Goal: Information Seeking & Learning: Learn about a topic

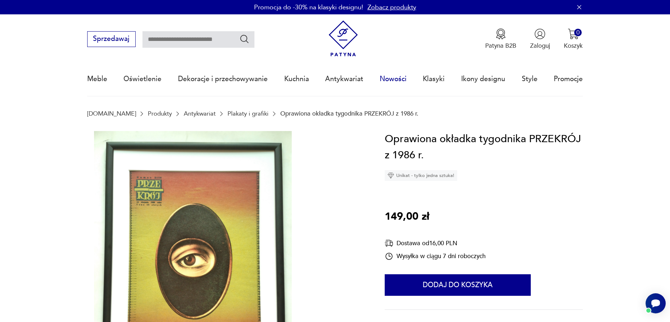
click at [400, 80] on link "Nowości" at bounding box center [393, 78] width 27 height 33
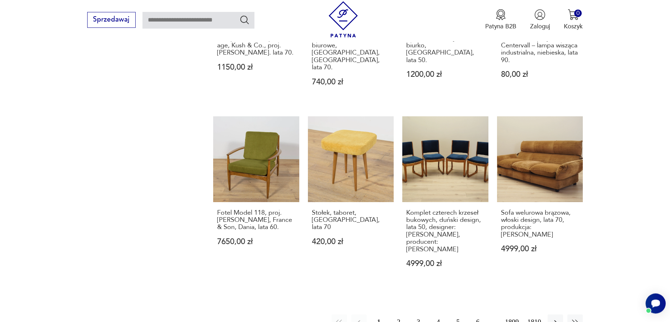
scroll to position [786, 0]
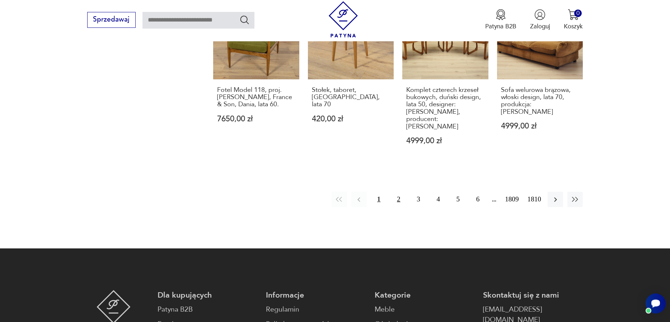
click at [391, 192] on button "2" at bounding box center [398, 199] width 15 height 15
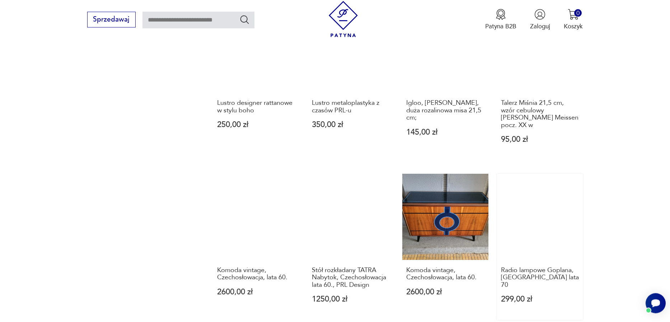
scroll to position [736, 0]
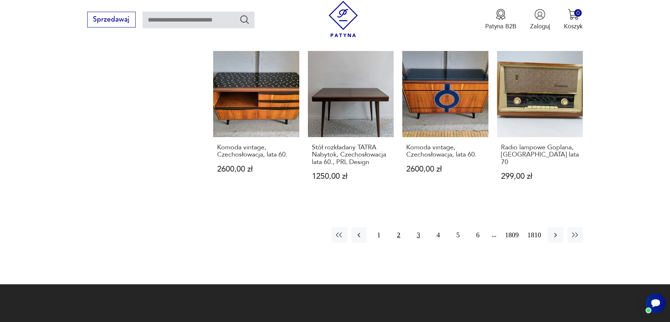
click at [411, 227] on button "3" at bounding box center [418, 234] width 15 height 15
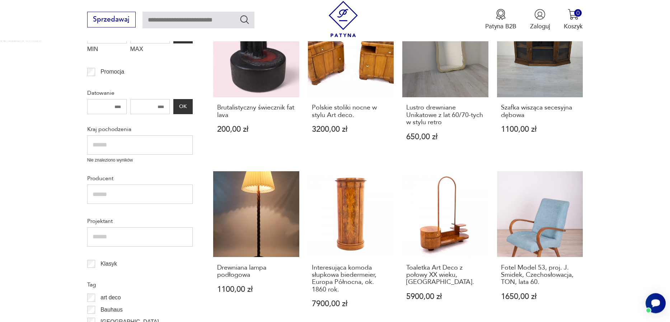
scroll to position [163, 0]
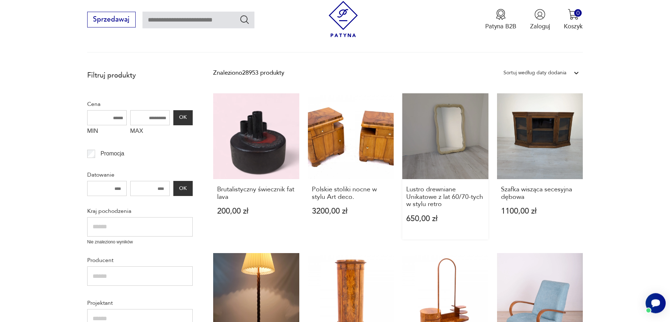
click at [434, 161] on link "Lustro drewniane Unikatowe z lat 60/70-tych w stylu retro 650,00 zł" at bounding box center [445, 166] width 86 height 146
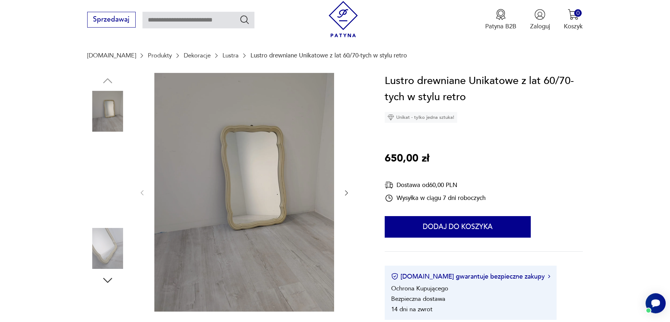
scroll to position [82, 0]
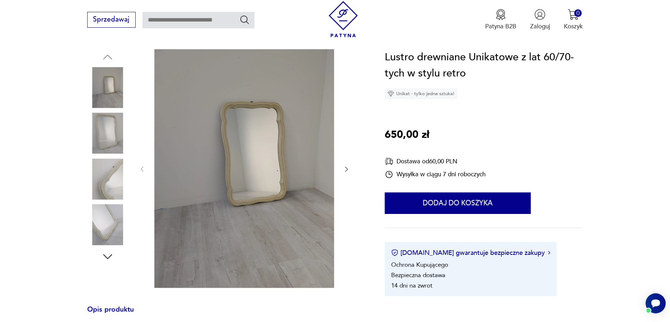
click at [348, 168] on icon "button" at bounding box center [346, 168] width 7 height 7
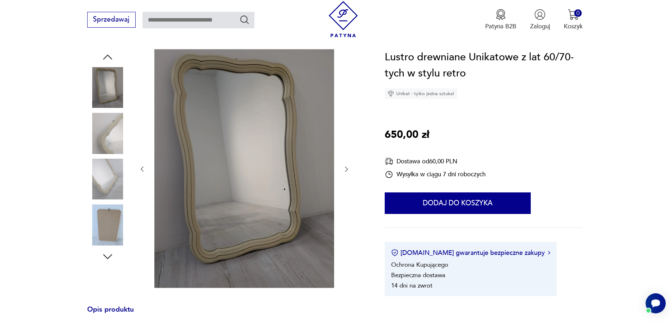
click at [348, 168] on icon "button" at bounding box center [346, 168] width 7 height 7
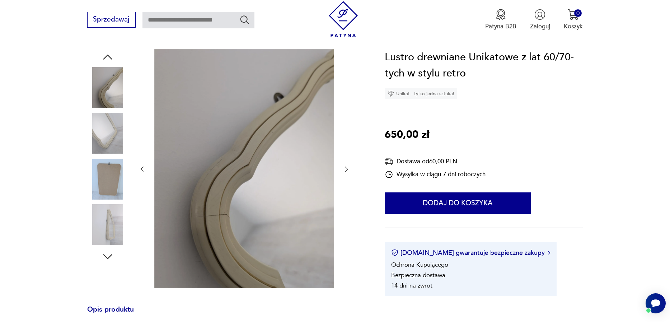
click at [348, 168] on icon "button" at bounding box center [346, 168] width 7 height 7
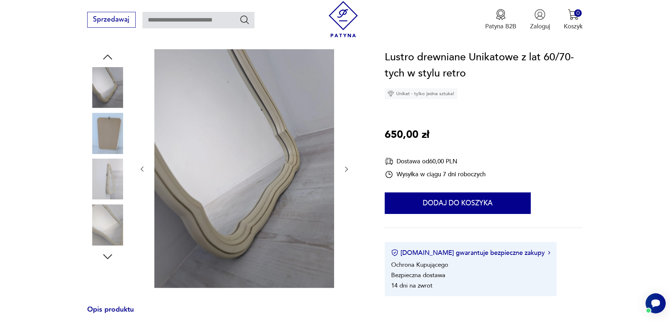
click at [348, 168] on icon "button" at bounding box center [346, 168] width 7 height 7
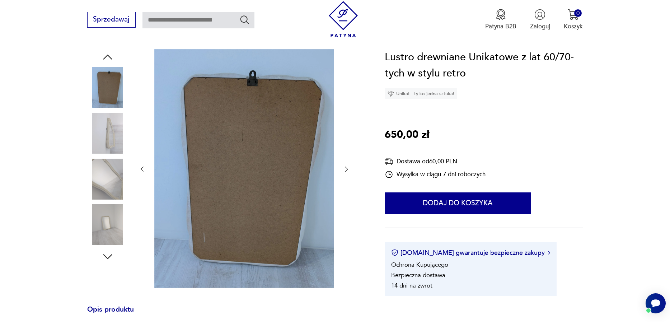
click at [348, 168] on icon "button" at bounding box center [346, 168] width 7 height 7
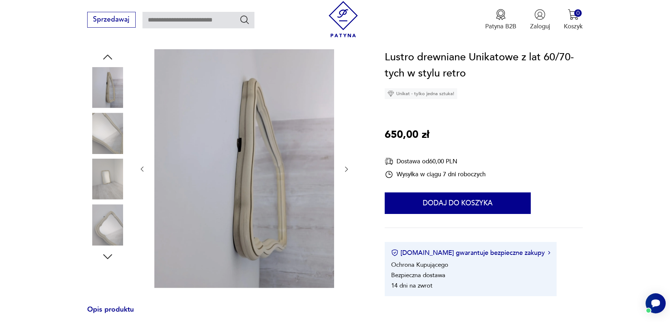
click at [348, 169] on icon "button" at bounding box center [346, 168] width 7 height 7
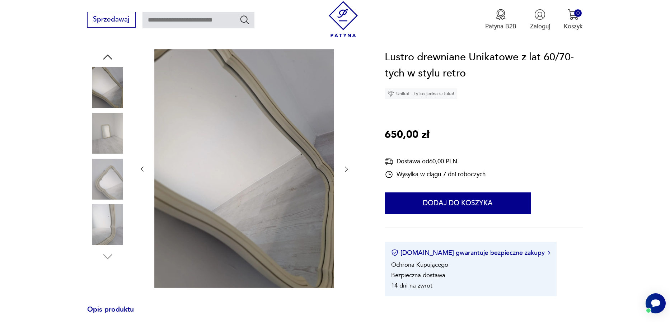
click at [348, 169] on icon "button" at bounding box center [346, 168] width 7 height 7
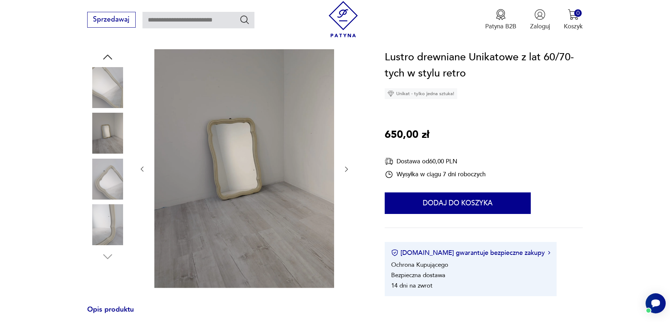
click at [113, 224] on img at bounding box center [107, 224] width 41 height 41
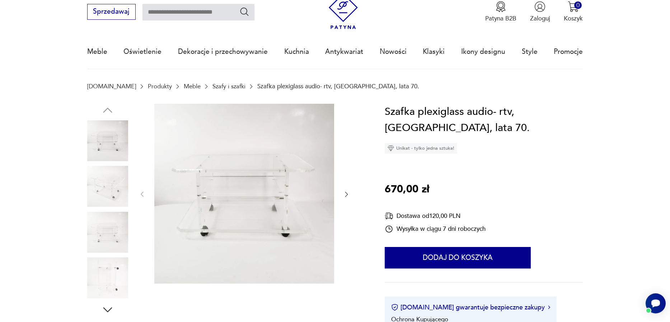
scroll to position [41, 0]
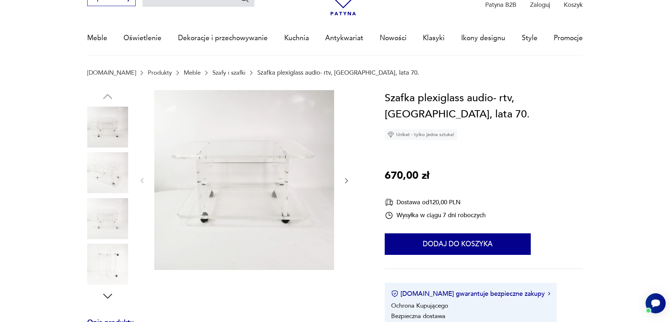
click at [344, 182] on icon "button" at bounding box center [346, 180] width 7 height 7
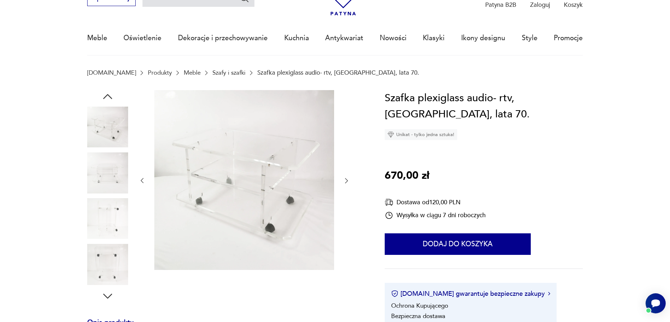
click at [344, 182] on icon "button" at bounding box center [346, 180] width 7 height 7
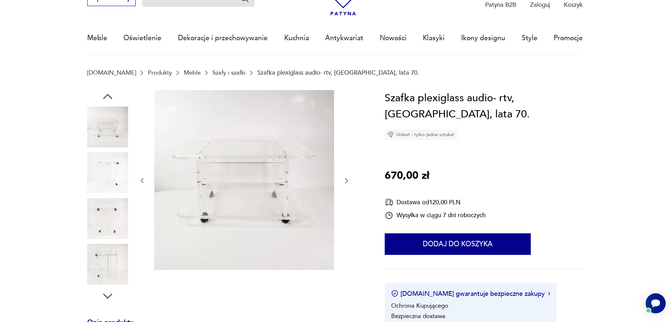
click at [344, 182] on icon "button" at bounding box center [346, 180] width 7 height 7
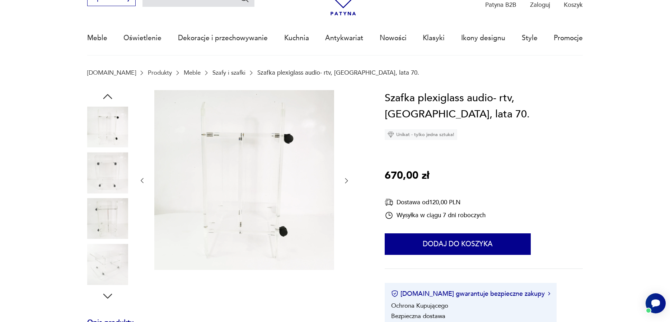
click at [344, 182] on icon "button" at bounding box center [346, 180] width 7 height 7
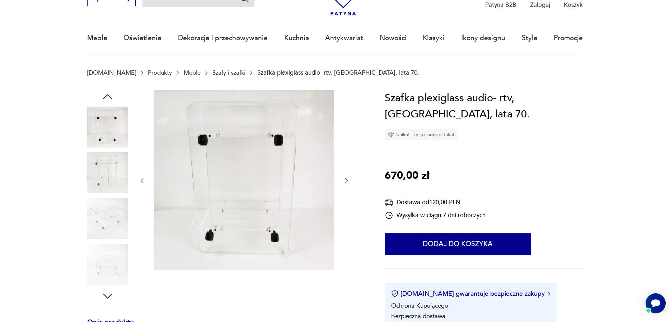
click at [344, 182] on icon "button" at bounding box center [346, 180] width 7 height 7
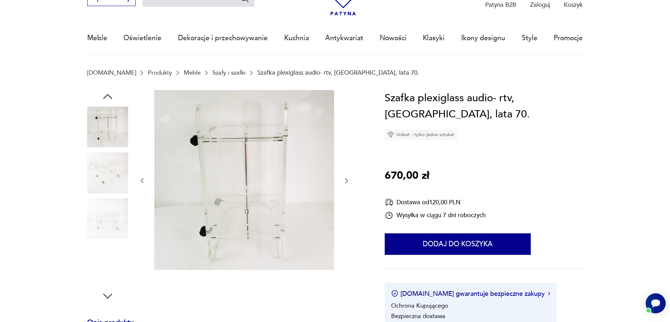
click at [346, 182] on icon "button" at bounding box center [346, 180] width 7 height 7
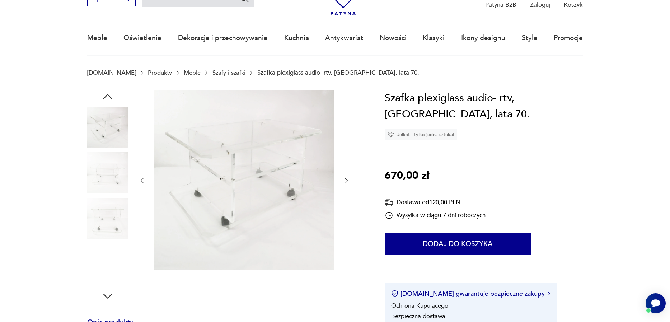
click at [346, 181] on icon "button" at bounding box center [346, 180] width 7 height 7
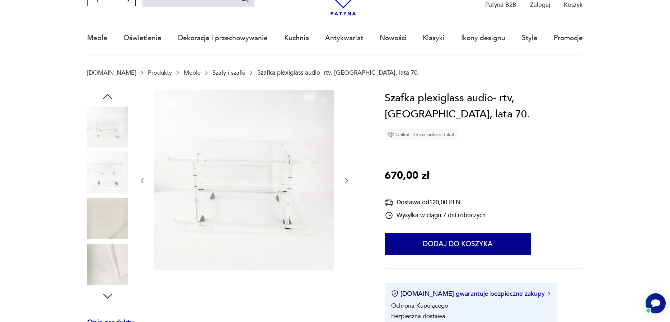
click at [346, 181] on icon "button" at bounding box center [346, 180] width 7 height 7
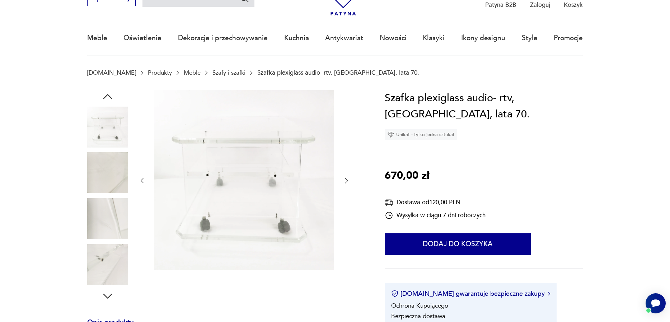
click at [346, 181] on icon "button" at bounding box center [346, 180] width 7 height 7
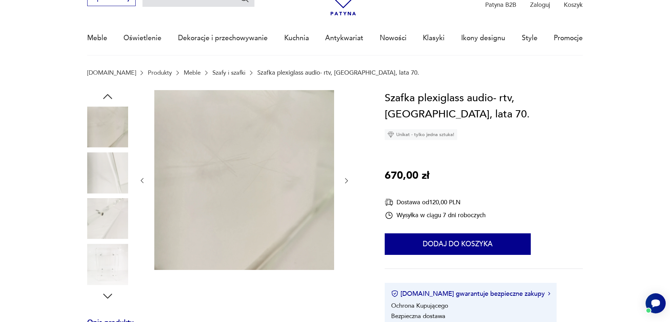
click at [345, 181] on icon "button" at bounding box center [346, 180] width 7 height 7
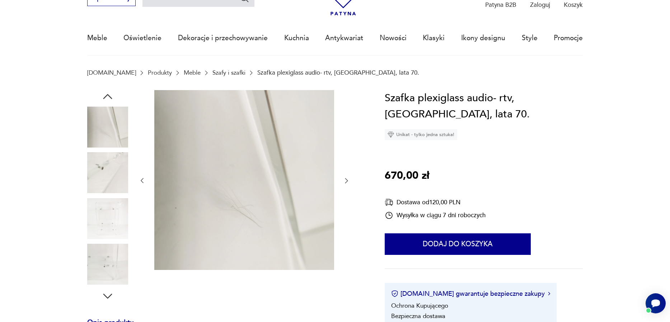
click at [345, 181] on icon "button" at bounding box center [346, 180] width 7 height 7
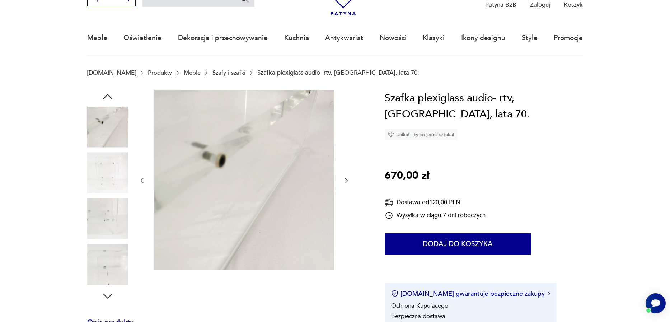
click at [344, 181] on icon "button" at bounding box center [346, 180] width 7 height 7
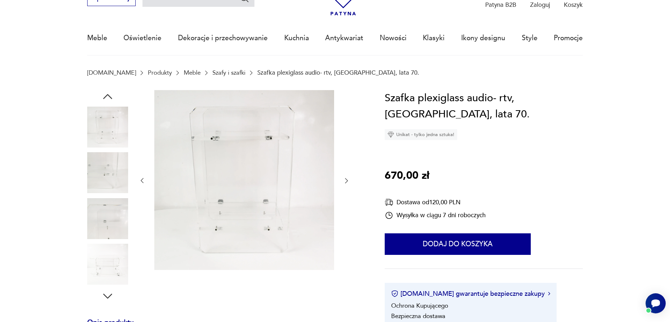
click at [344, 181] on icon "button" at bounding box center [346, 180] width 7 height 7
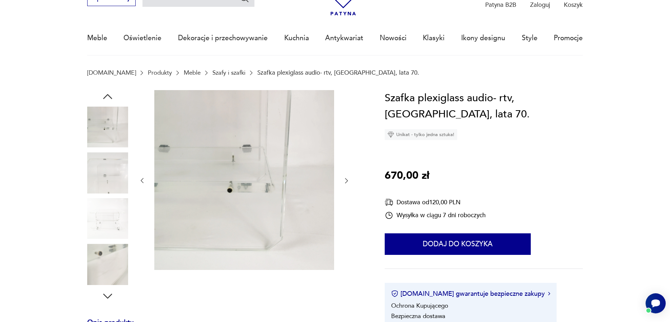
click at [341, 182] on div at bounding box center [245, 181] width 212 height 182
click at [109, 103] on icon "button" at bounding box center [107, 96] width 13 height 13
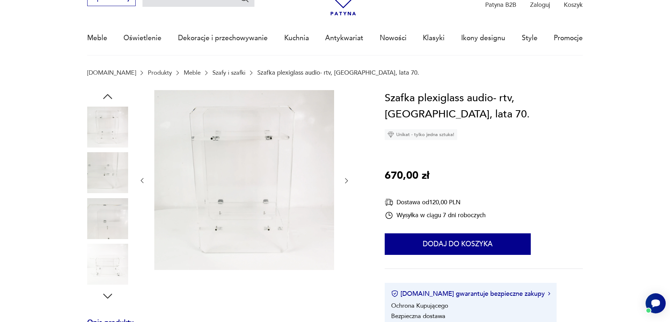
click at [104, 144] on img at bounding box center [107, 127] width 41 height 41
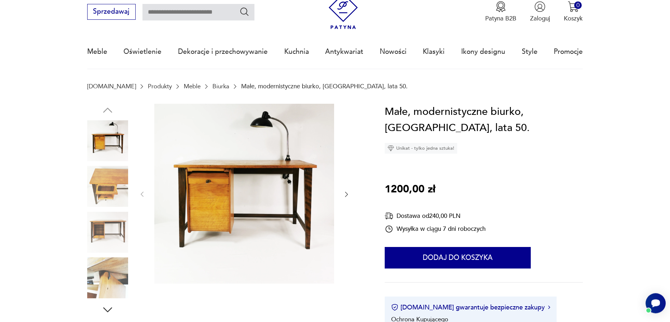
scroll to position [41, 0]
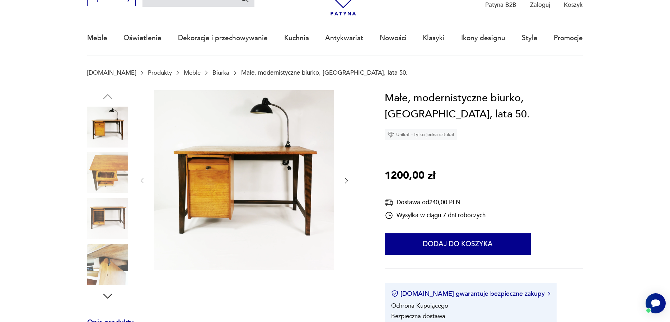
click at [111, 180] on img at bounding box center [107, 172] width 41 height 41
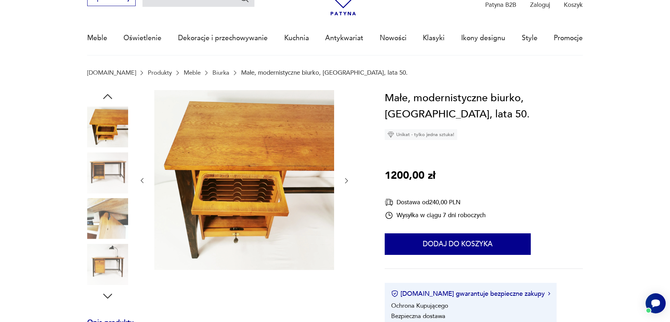
click at [225, 198] on img at bounding box center [244, 180] width 180 height 180
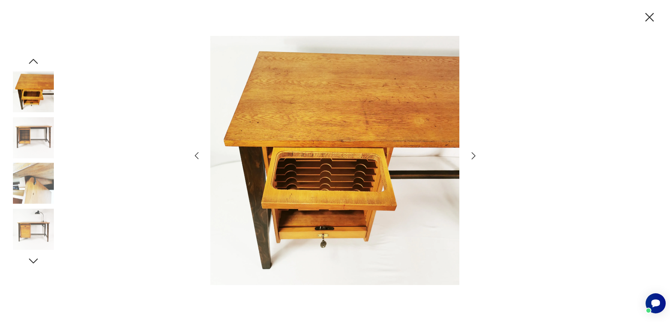
click at [474, 154] on icon "button" at bounding box center [473, 156] width 10 height 10
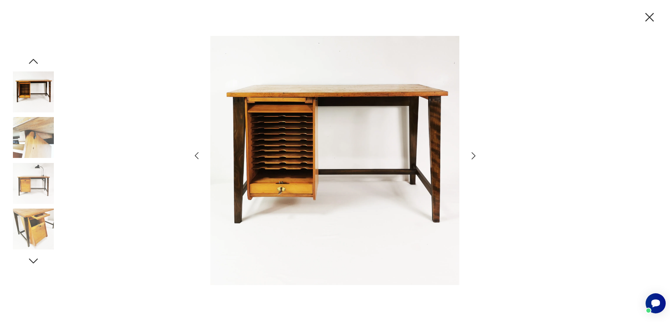
click at [468, 156] on div at bounding box center [335, 161] width 287 height 259
